Goal: Feedback & Contribution: Submit feedback/report problem

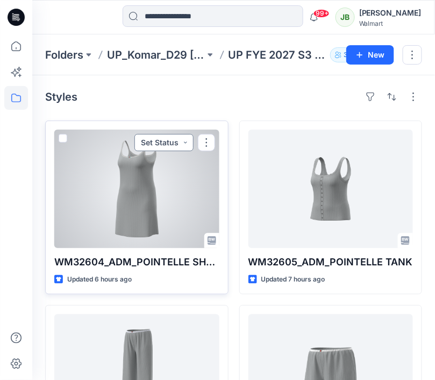
click at [187, 143] on button "Set Status" at bounding box center [164, 142] width 59 height 17
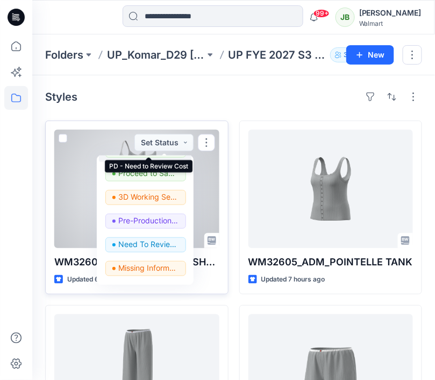
scroll to position [104, 0]
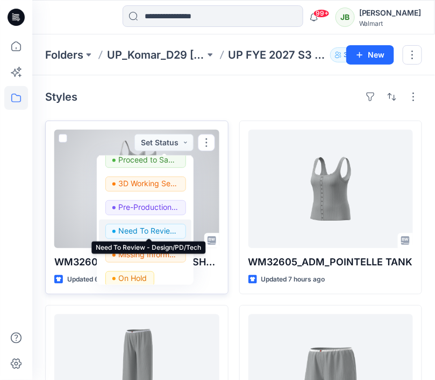
click at [147, 231] on p "Need To Review - Design/PD/Tech" at bounding box center [149, 231] width 60 height 14
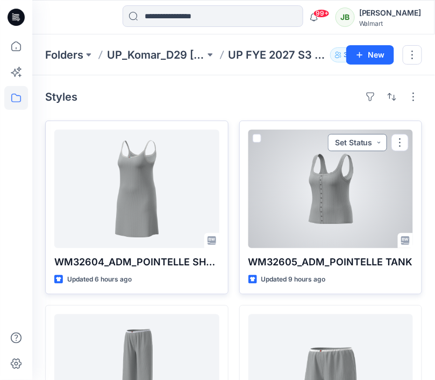
click at [378, 144] on button "Set Status" at bounding box center [357, 142] width 59 height 17
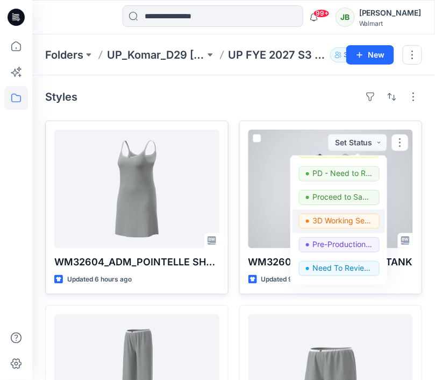
scroll to position [87, 0]
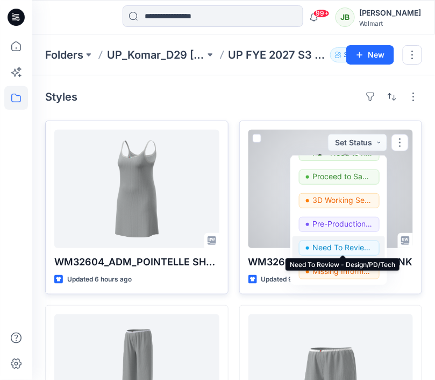
click at [329, 247] on p "Need To Review - Design/PD/Tech" at bounding box center [343, 248] width 60 height 14
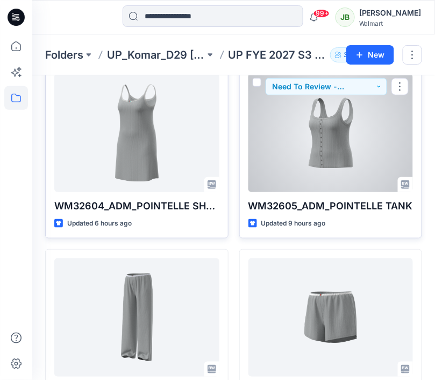
scroll to position [65, 0]
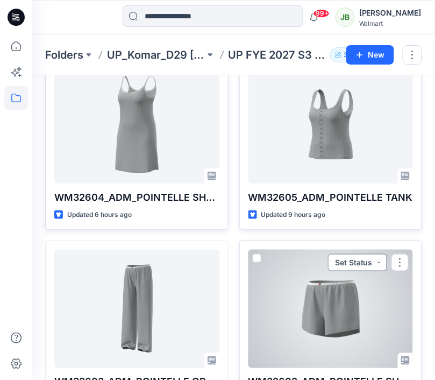
click at [378, 265] on button "Set Status" at bounding box center [357, 262] width 59 height 17
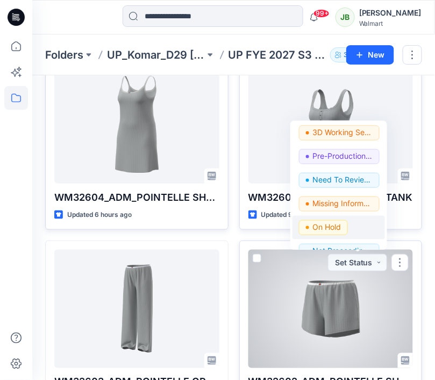
scroll to position [131, 0]
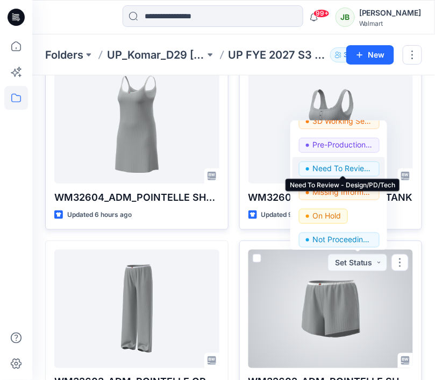
click at [363, 164] on p "Need To Review - Design/PD/Tech" at bounding box center [343, 168] width 60 height 14
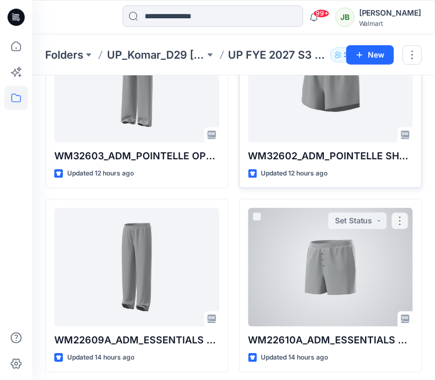
scroll to position [296, 0]
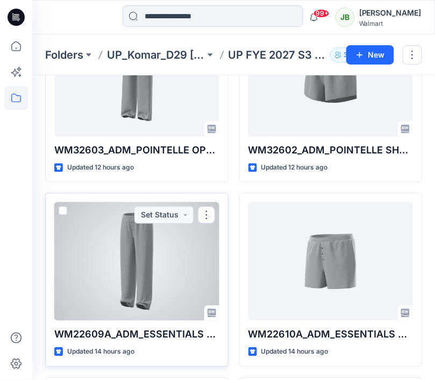
click at [168, 248] on div at bounding box center [136, 261] width 165 height 118
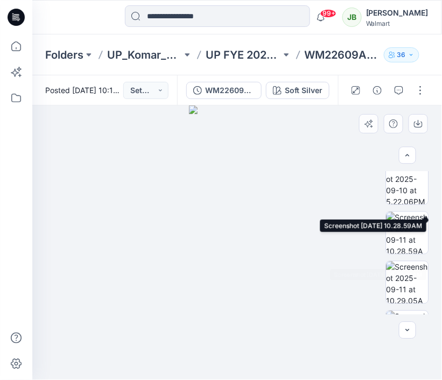
scroll to position [494, 0]
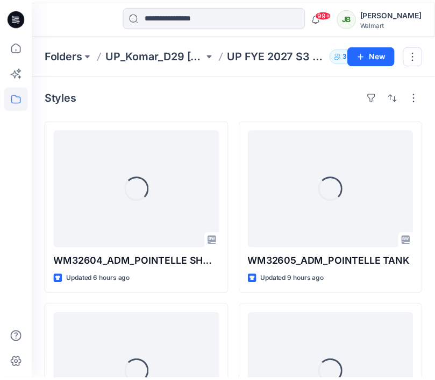
scroll to position [296, 0]
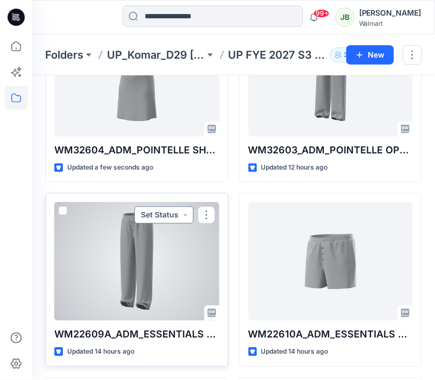
click at [191, 215] on button "Set Status" at bounding box center [164, 215] width 59 height 17
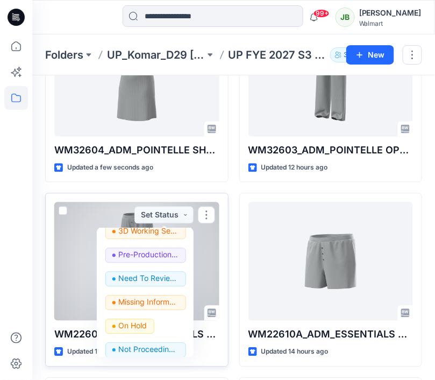
scroll to position [136, 0]
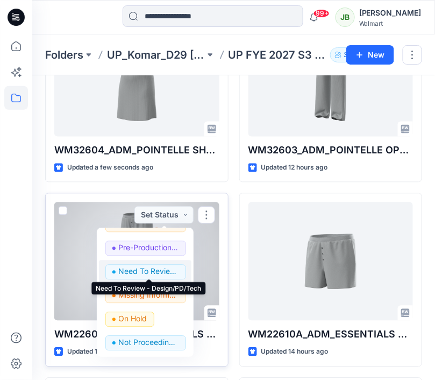
click at [160, 274] on p "Need To Review - Design/PD/Tech" at bounding box center [149, 272] width 60 height 14
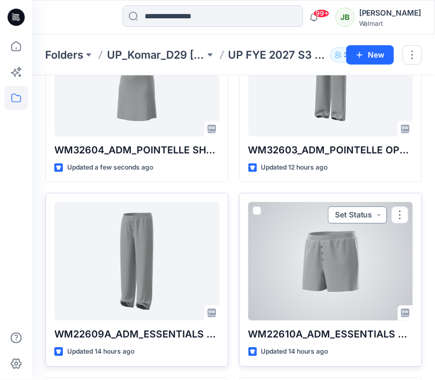
click at [377, 210] on button "Set Status" at bounding box center [357, 215] width 59 height 17
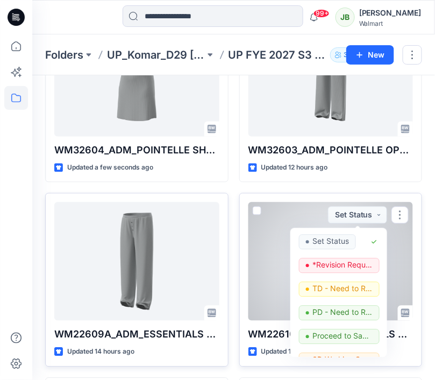
click at [294, 209] on div at bounding box center [331, 261] width 165 height 118
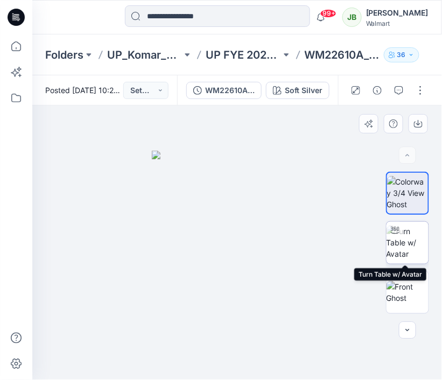
click at [402, 235] on img at bounding box center [408, 243] width 42 height 34
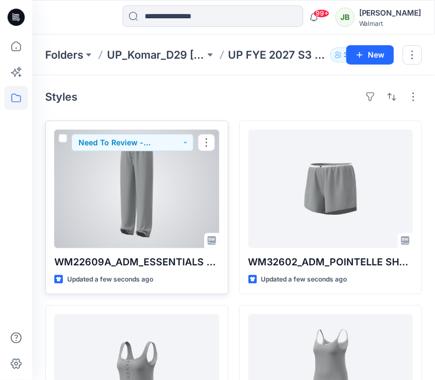
click at [103, 209] on div at bounding box center [136, 189] width 165 height 118
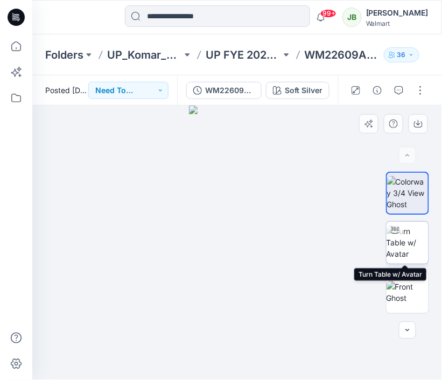
click at [409, 248] on img at bounding box center [408, 243] width 42 height 34
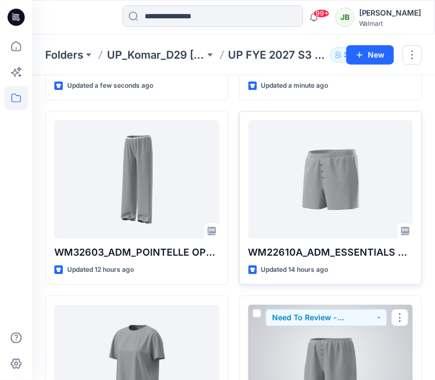
scroll to position [378, 0]
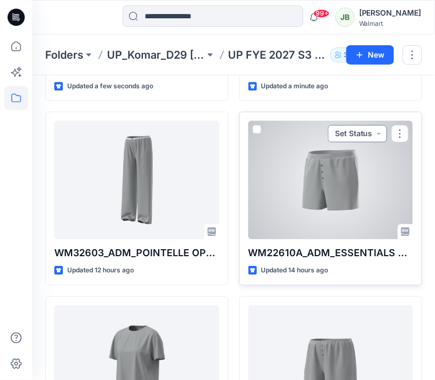
click at [381, 132] on button "Set Status" at bounding box center [357, 133] width 59 height 17
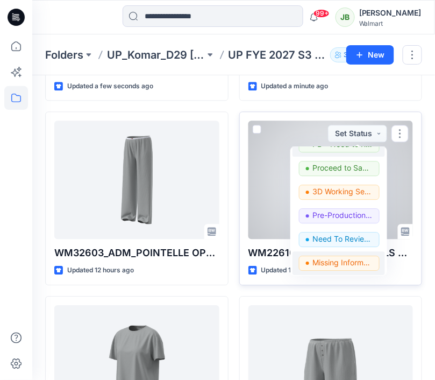
scroll to position [99, 0]
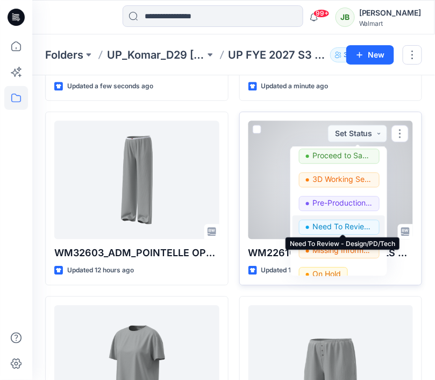
click at [345, 224] on p "Need To Review - Design/PD/Tech" at bounding box center [343, 227] width 60 height 14
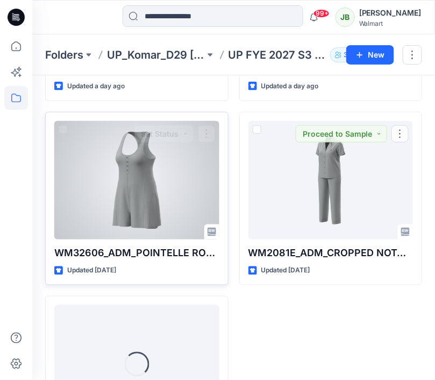
scroll to position [934, 0]
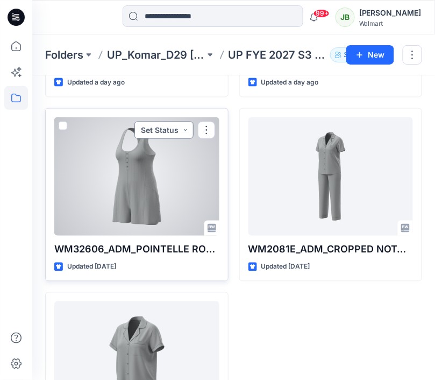
click at [182, 128] on button "Set Status" at bounding box center [164, 130] width 59 height 17
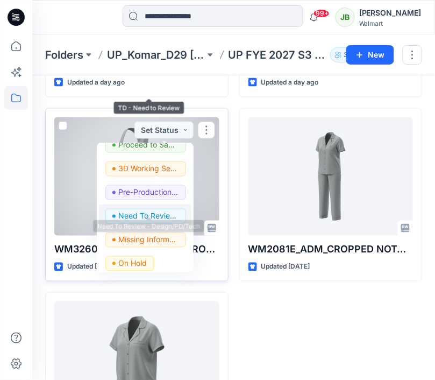
scroll to position [112, 0]
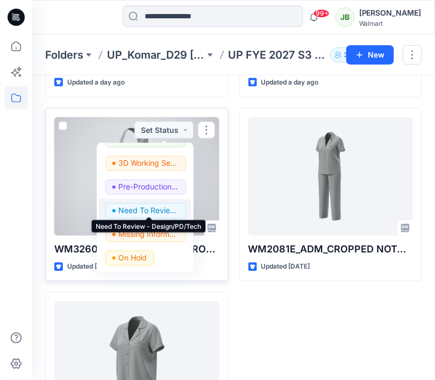
click at [159, 208] on p "Need To Review - Design/PD/Tech" at bounding box center [149, 210] width 60 height 14
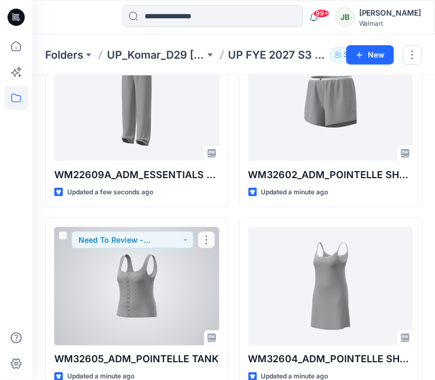
scroll to position [0, 0]
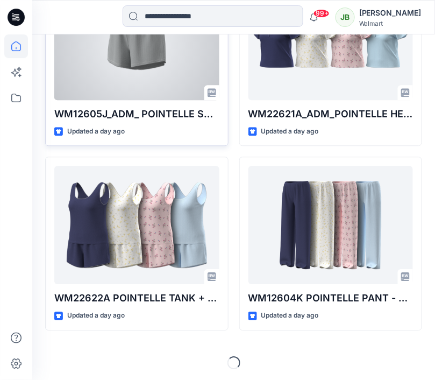
scroll to position [1124, 0]
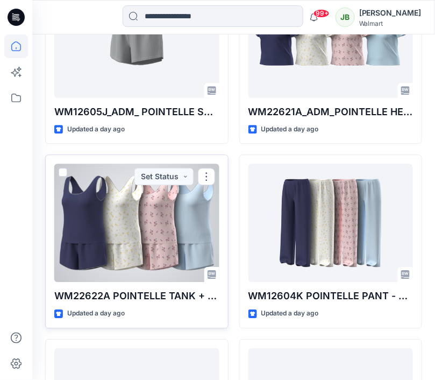
click at [194, 233] on div at bounding box center [136, 223] width 165 height 118
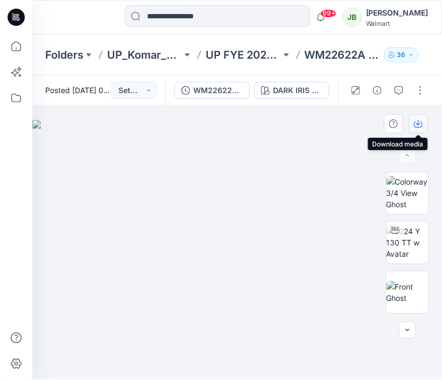
click at [418, 123] on icon "button" at bounding box center [418, 122] width 4 height 5
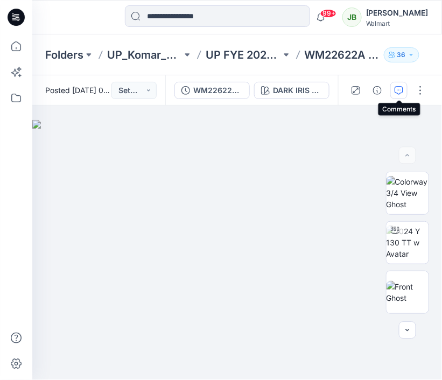
click at [397, 93] on icon "button" at bounding box center [399, 90] width 9 height 9
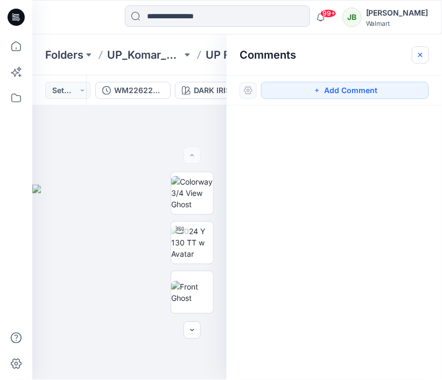
click at [420, 52] on icon "button" at bounding box center [420, 55] width 9 height 9
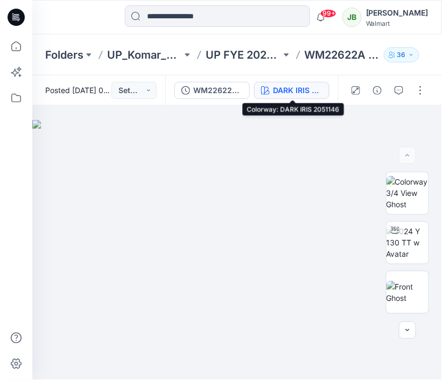
click at [318, 92] on div "DARK IRIS 2051146" at bounding box center [298, 91] width 50 height 12
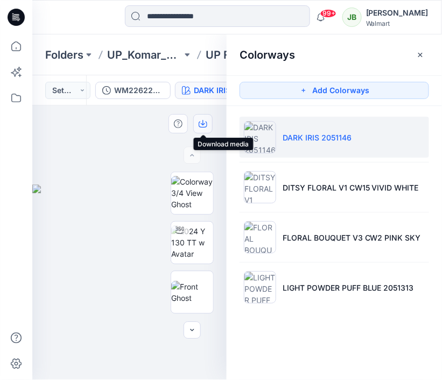
click at [205, 123] on icon "button" at bounding box center [203, 122] width 4 height 5
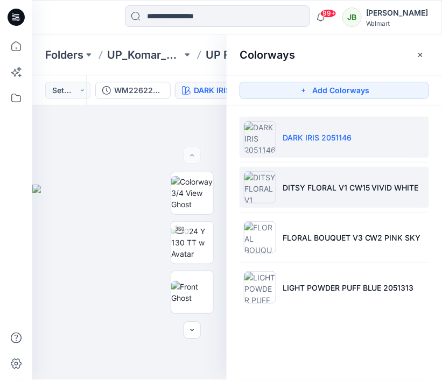
click at [255, 182] on img at bounding box center [260, 187] width 32 height 32
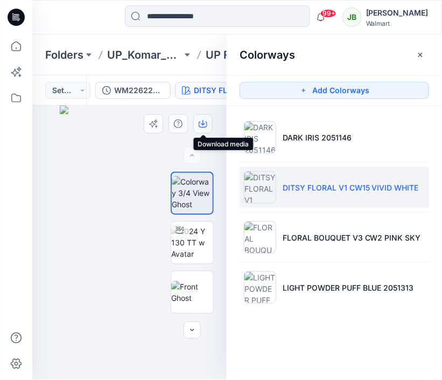
click at [206, 123] on icon "button" at bounding box center [203, 124] width 9 height 9
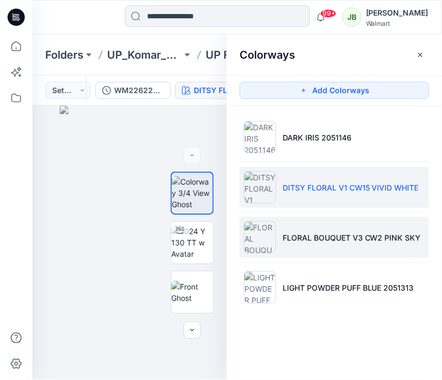
click at [269, 238] on img at bounding box center [260, 237] width 32 height 32
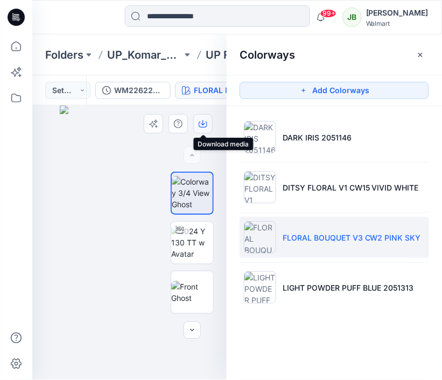
click at [206, 122] on icon "button" at bounding box center [203, 125] width 9 height 6
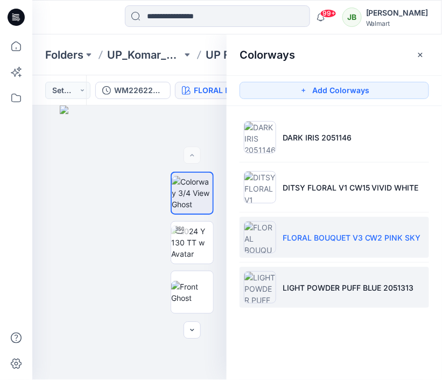
click at [261, 279] on img at bounding box center [260, 287] width 32 height 32
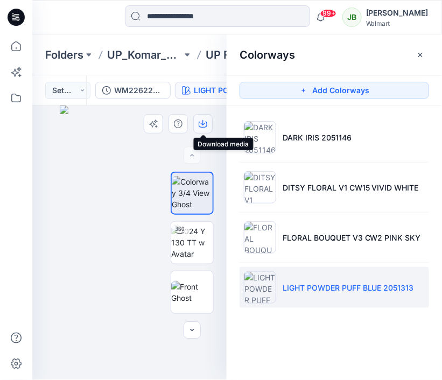
click at [203, 124] on icon "button" at bounding box center [203, 122] width 4 height 5
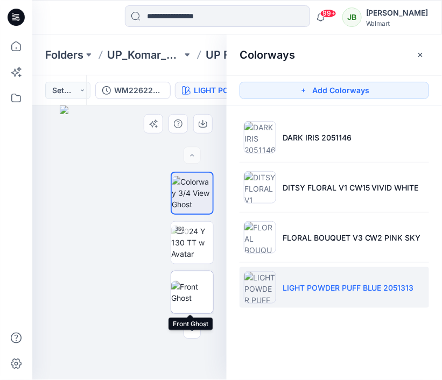
click at [190, 290] on img at bounding box center [192, 292] width 42 height 23
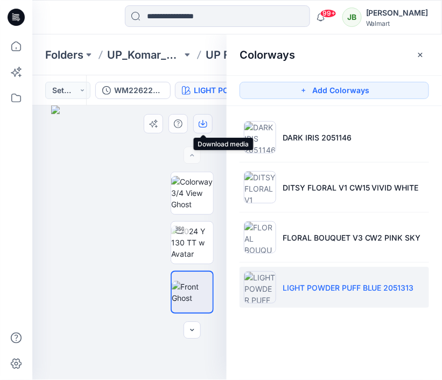
click at [203, 126] on icon "button" at bounding box center [203, 124] width 9 height 9
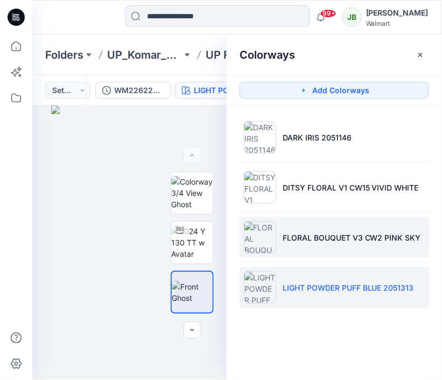
click at [254, 243] on img at bounding box center [260, 237] width 32 height 32
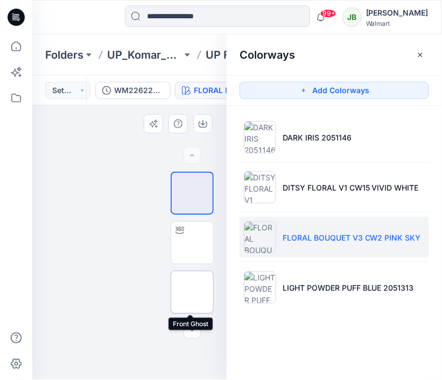
click at [192, 292] on img at bounding box center [192, 292] width 0 height 0
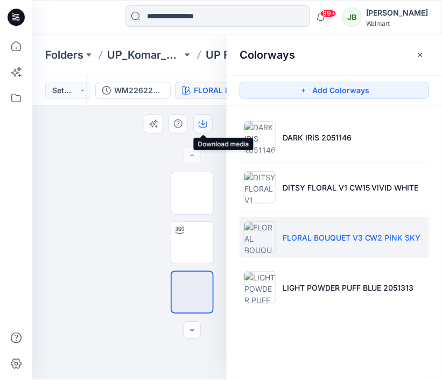
click at [205, 125] on icon "button" at bounding box center [203, 124] width 9 height 9
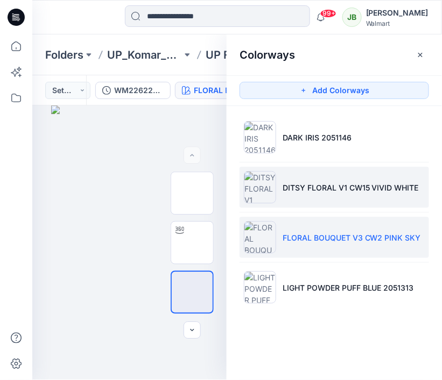
click at [271, 201] on img at bounding box center [260, 187] width 32 height 32
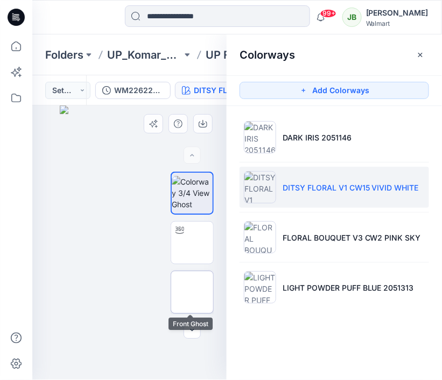
click at [192, 292] on img at bounding box center [192, 292] width 0 height 0
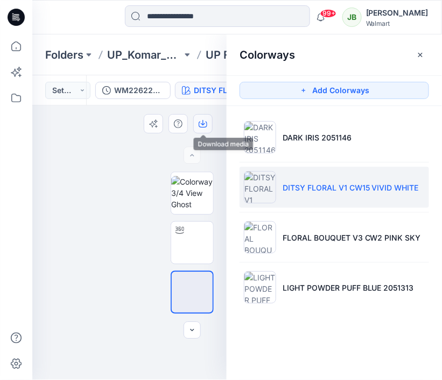
click at [203, 127] on icon "button" at bounding box center [203, 125] width 9 height 6
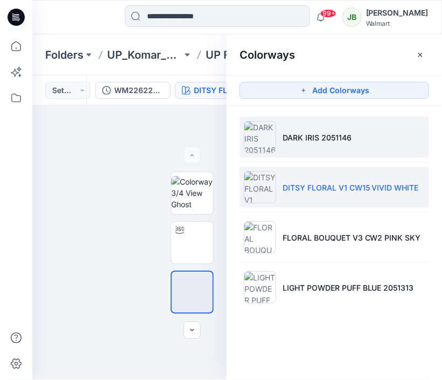
click at [266, 141] on img at bounding box center [260, 137] width 32 height 32
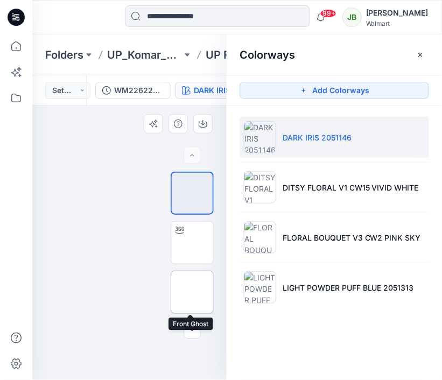
click at [192, 292] on img at bounding box center [192, 292] width 0 height 0
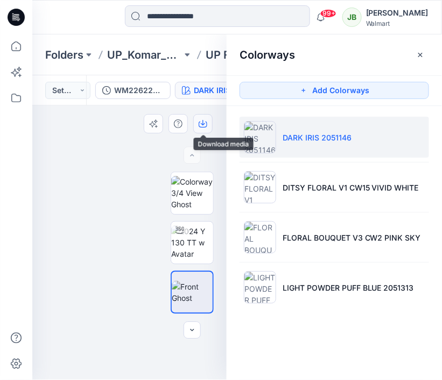
click at [207, 126] on icon "button" at bounding box center [203, 125] width 9 height 6
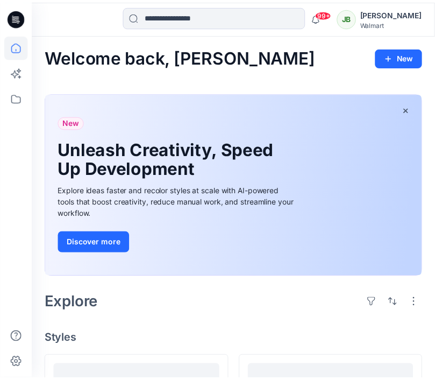
scroll to position [1124, 0]
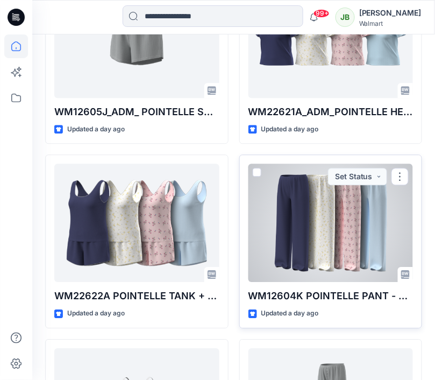
click at [274, 198] on div at bounding box center [331, 223] width 165 height 118
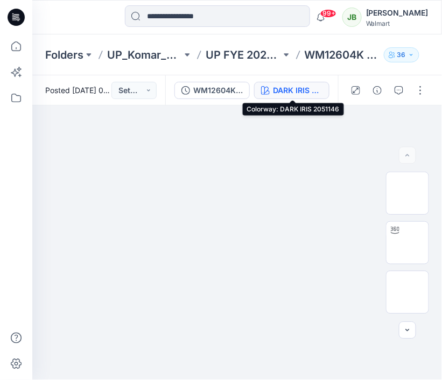
click at [312, 94] on div "DARK IRIS 2051146" at bounding box center [298, 91] width 50 height 12
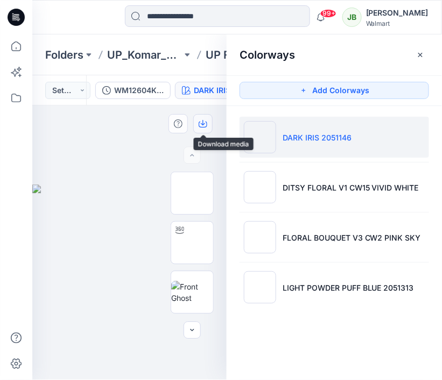
click at [205, 120] on icon "button" at bounding box center [203, 124] width 9 height 9
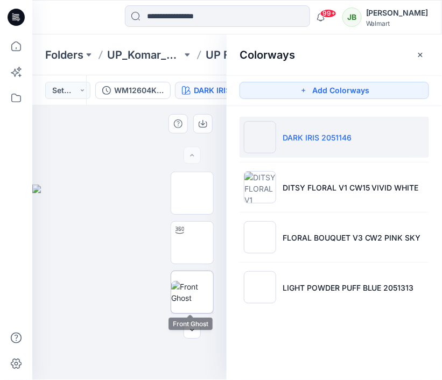
click at [182, 304] on img at bounding box center [192, 292] width 42 height 23
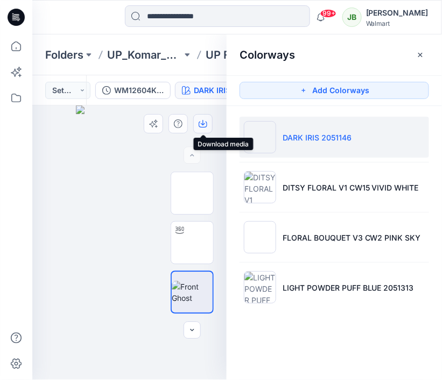
click at [200, 122] on icon "button" at bounding box center [203, 125] width 9 height 6
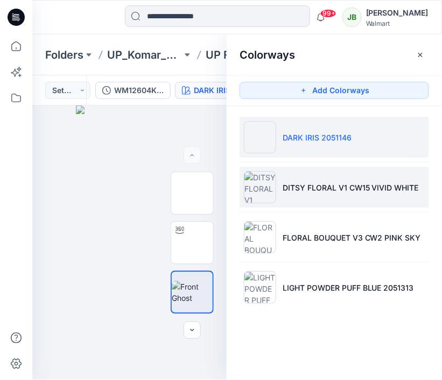
click at [258, 181] on img at bounding box center [260, 187] width 32 height 32
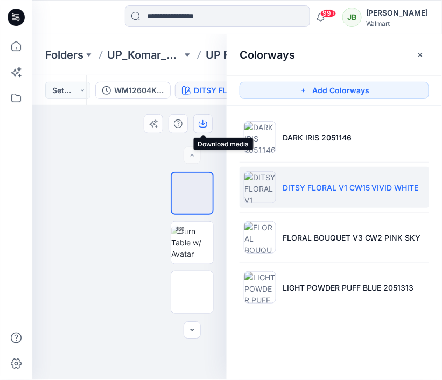
click at [206, 125] on icon "button" at bounding box center [203, 124] width 9 height 9
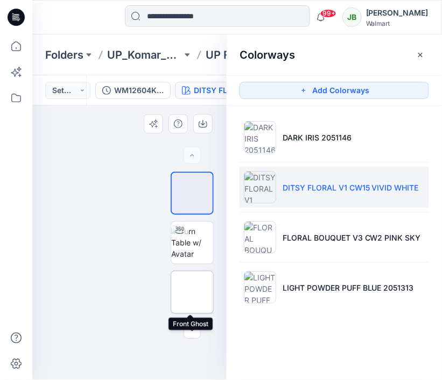
click at [192, 292] on img at bounding box center [192, 292] width 0 height 0
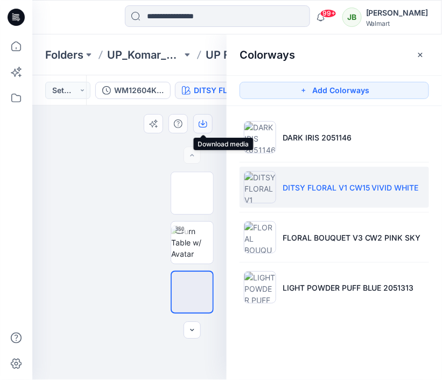
click at [208, 121] on button "button" at bounding box center [202, 123] width 19 height 19
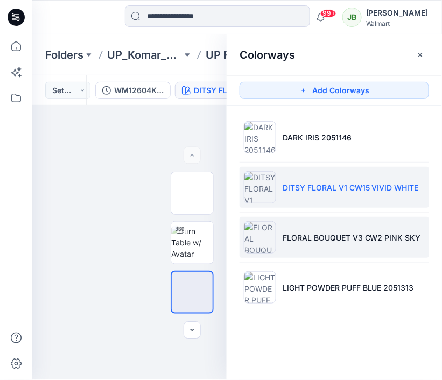
click at [273, 249] on img at bounding box center [260, 237] width 32 height 32
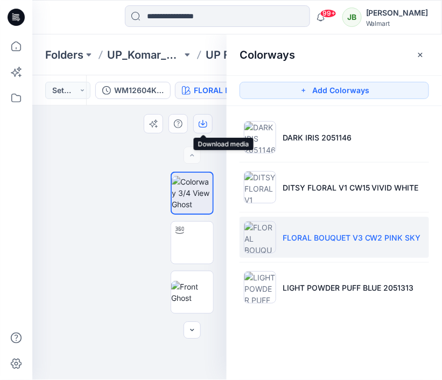
click at [203, 124] on icon "button" at bounding box center [203, 124] width 9 height 9
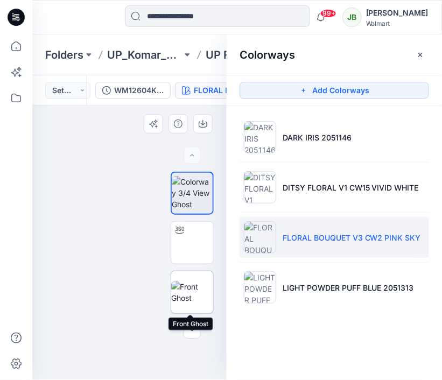
click at [187, 294] on img at bounding box center [192, 292] width 42 height 23
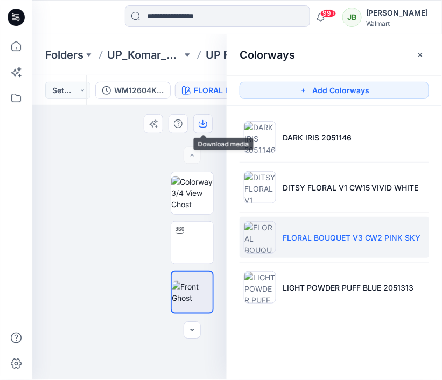
click at [202, 120] on icon "button" at bounding box center [203, 124] width 9 height 9
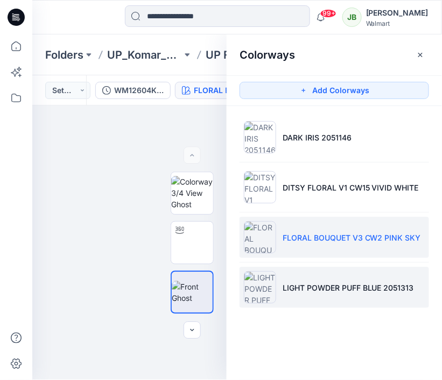
click at [263, 281] on img at bounding box center [260, 287] width 32 height 32
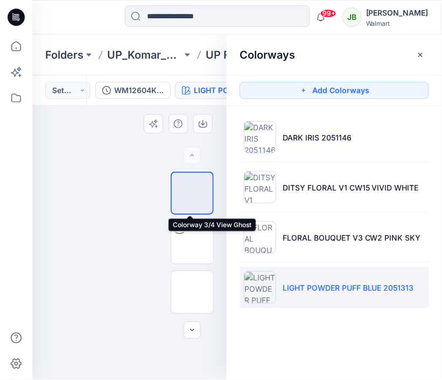
click at [192, 193] on img at bounding box center [192, 193] width 0 height 0
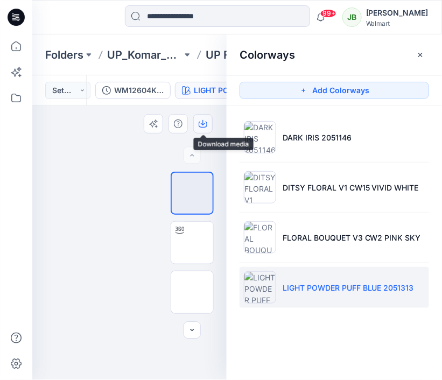
click at [203, 124] on icon "button" at bounding box center [203, 122] width 4 height 5
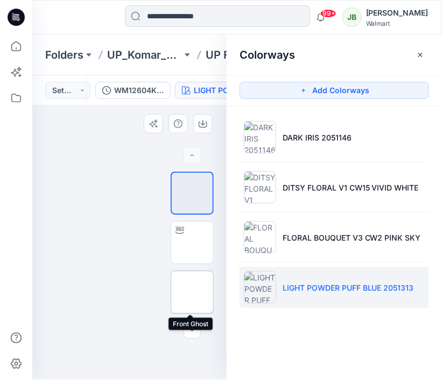
click at [192, 292] on img at bounding box center [192, 292] width 0 height 0
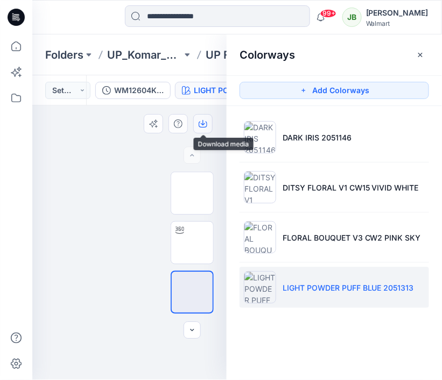
click at [202, 126] on icon "button" at bounding box center [203, 124] width 9 height 9
click at [145, 106] on img at bounding box center [130, 106] width 108 height 0
